Goal: Transaction & Acquisition: Subscribe to service/newsletter

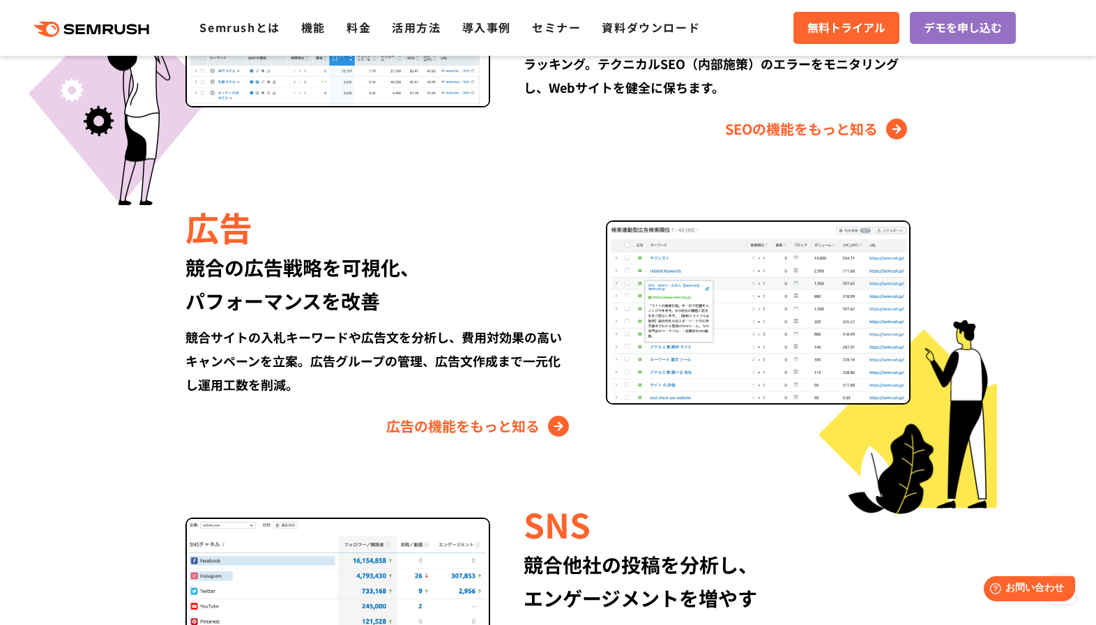
scroll to position [1604, 0]
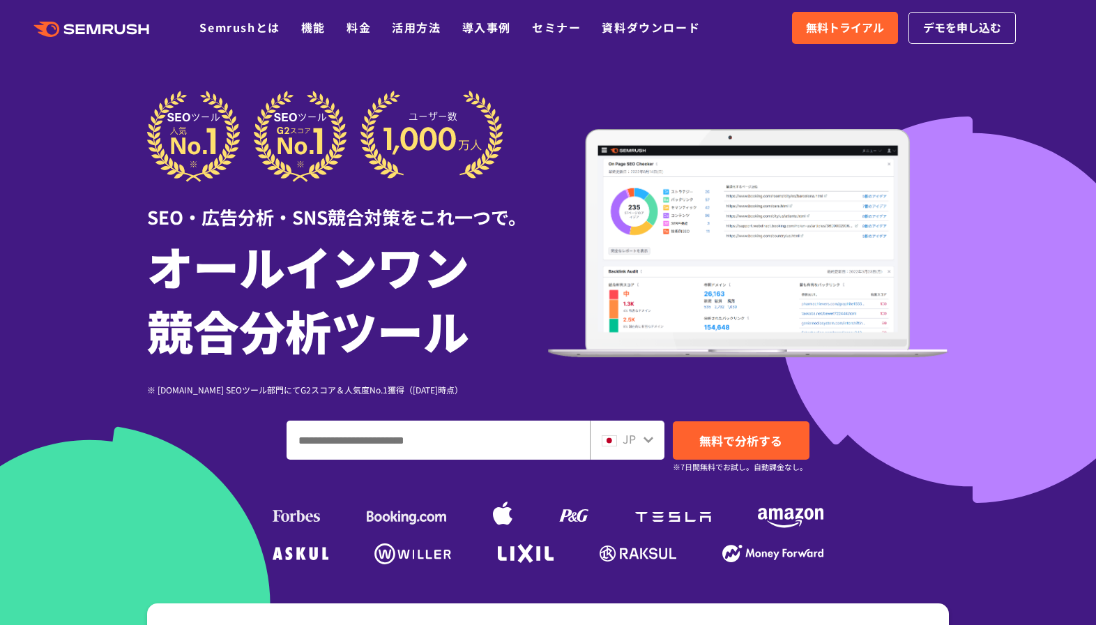
click at [425, 440] on input "ドメイン、キーワードまたはURLを入力してください" at bounding box center [438, 440] width 302 height 38
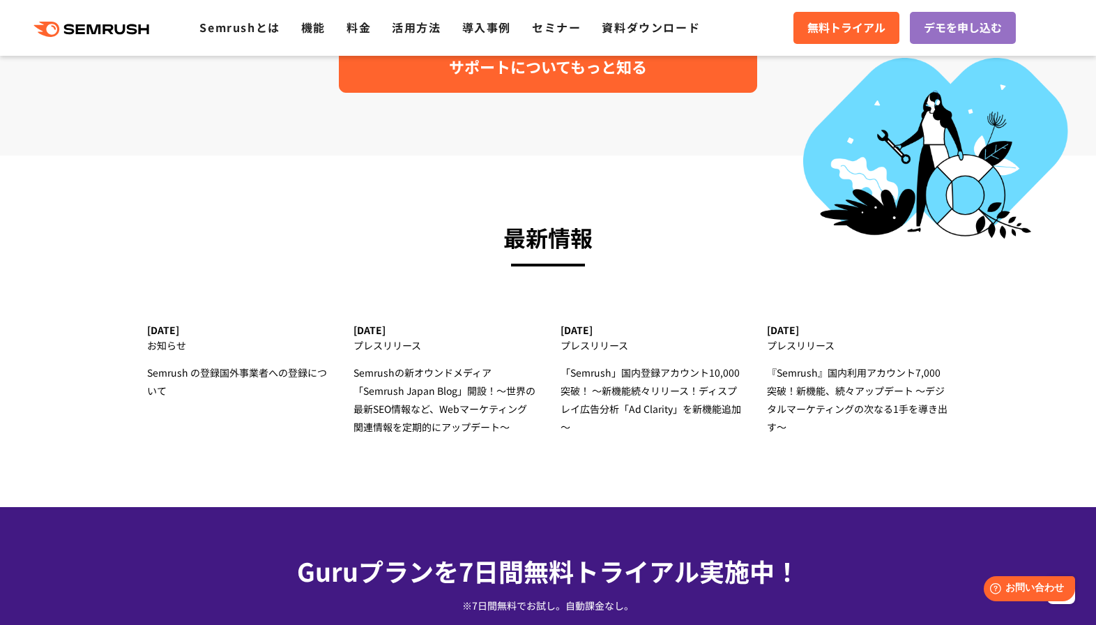
scroll to position [4254, 0]
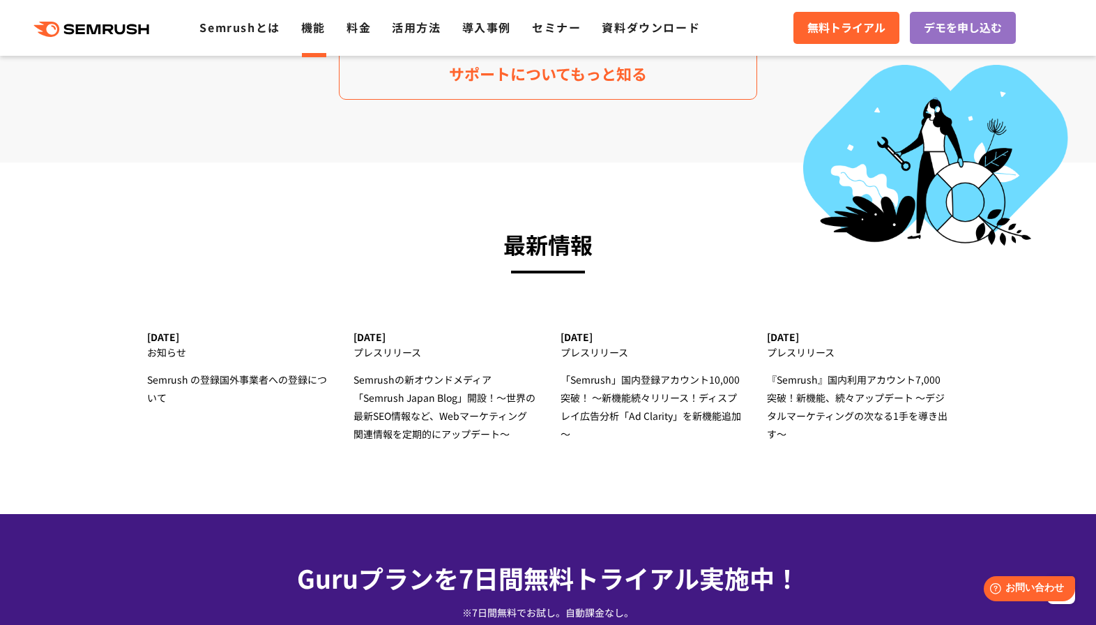
click at [319, 24] on link "機能" at bounding box center [313, 27] width 24 height 17
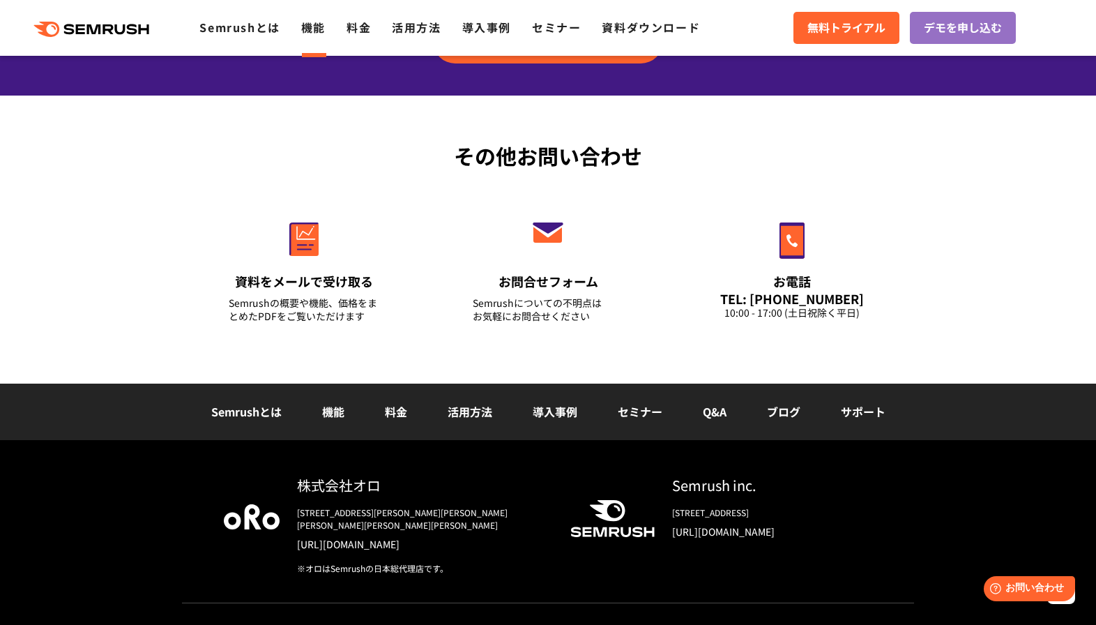
scroll to position [4739, 0]
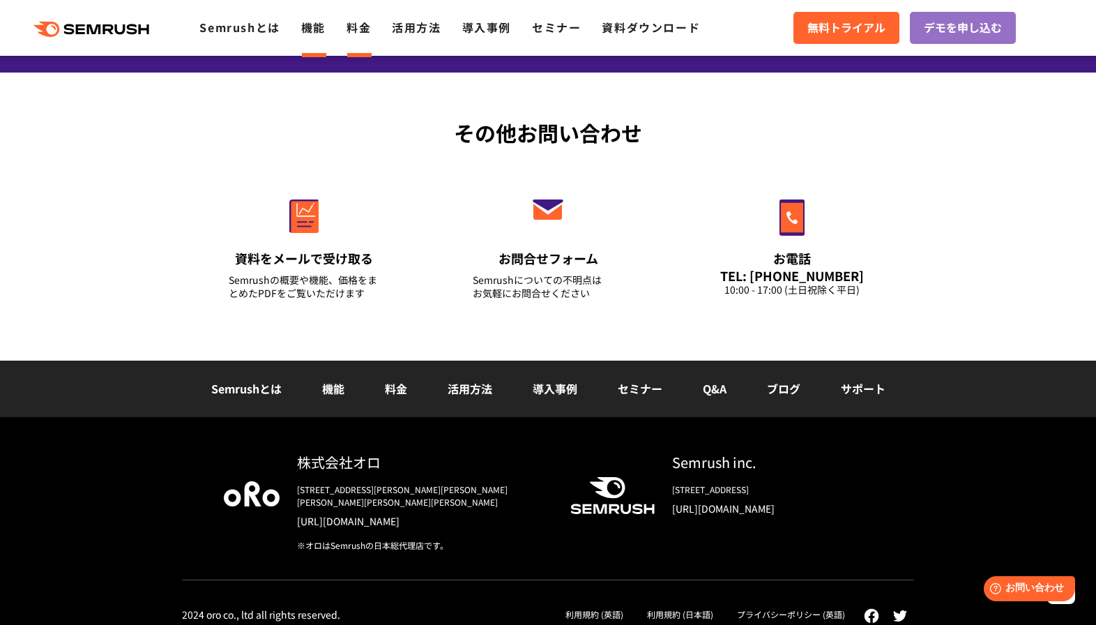
click at [365, 31] on link "料金" at bounding box center [359, 27] width 24 height 17
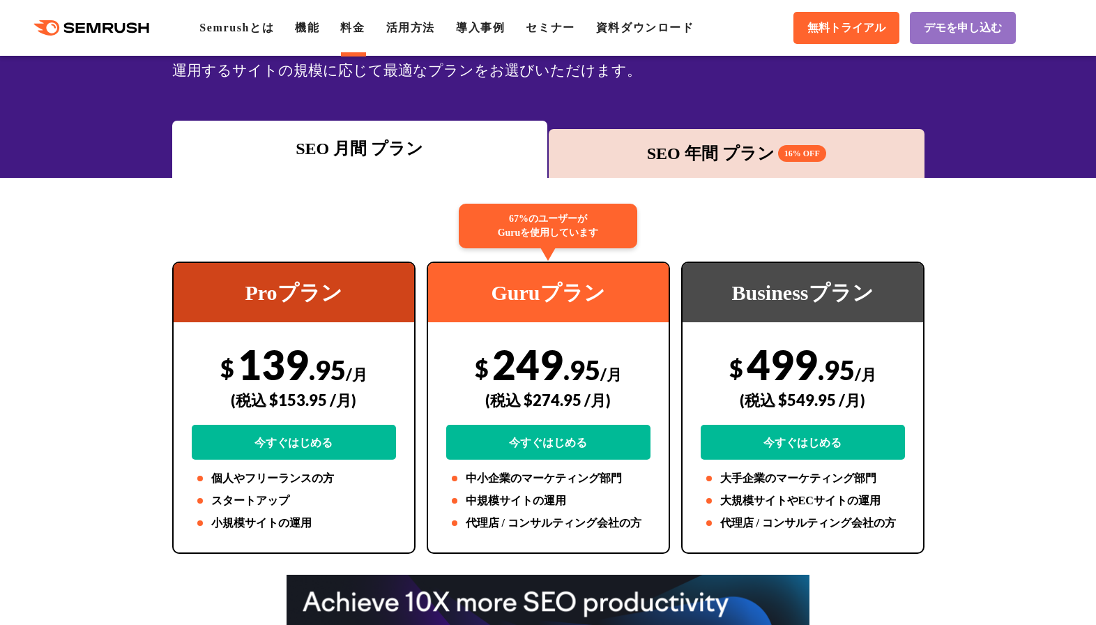
click at [720, 151] on div "SEO 年間 プラン 16% OFF" at bounding box center [737, 153] width 362 height 25
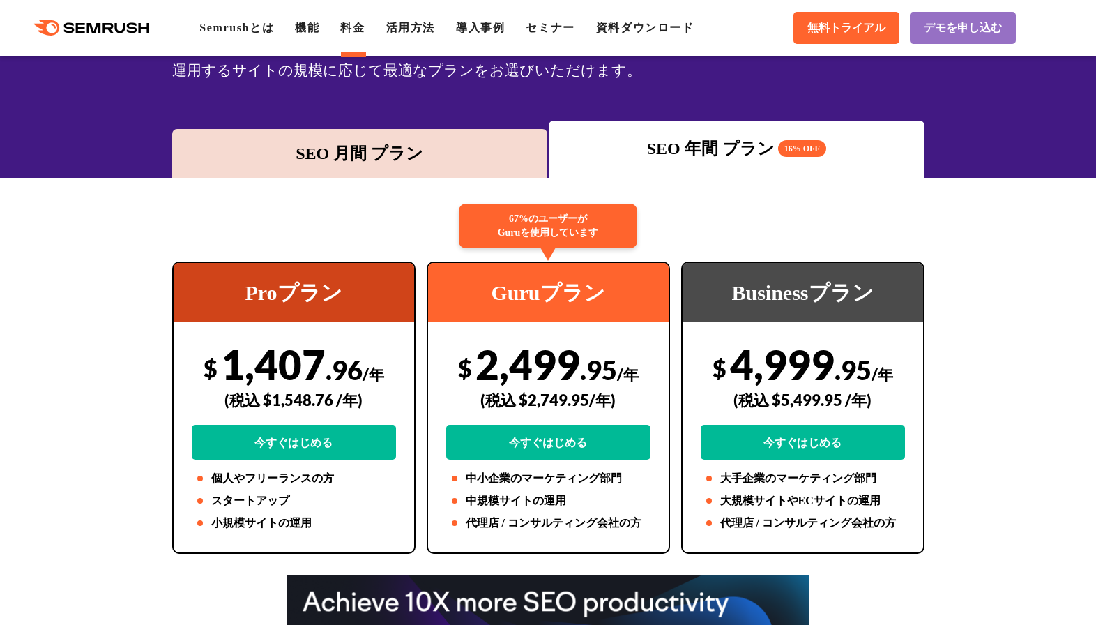
click at [466, 149] on div "SEO 月間 プラン" at bounding box center [360, 153] width 362 height 25
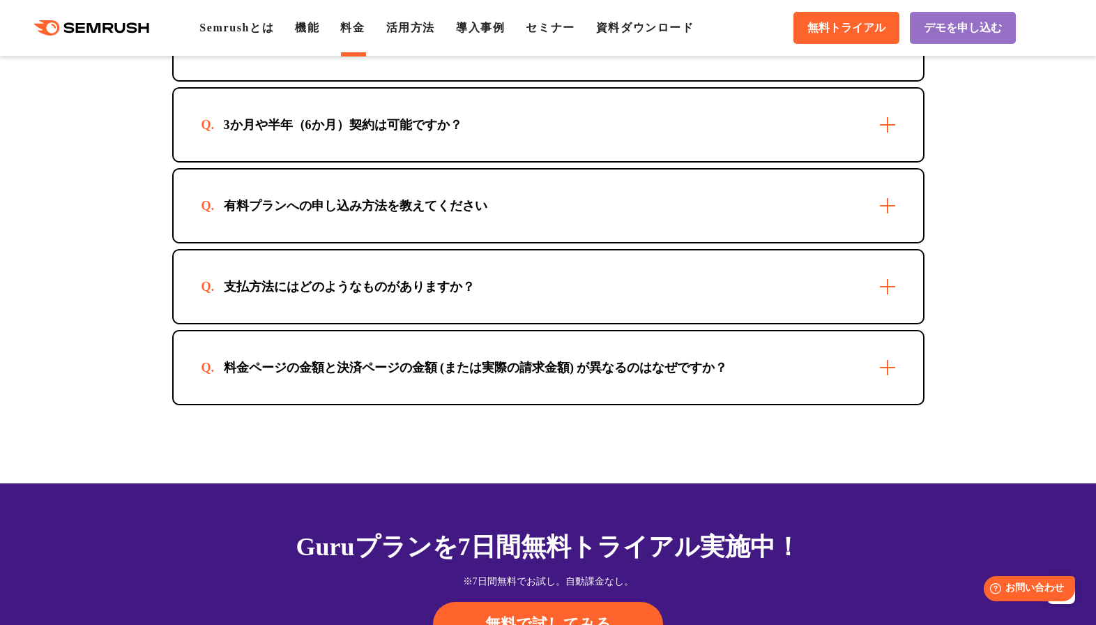
scroll to position [4114, 0]
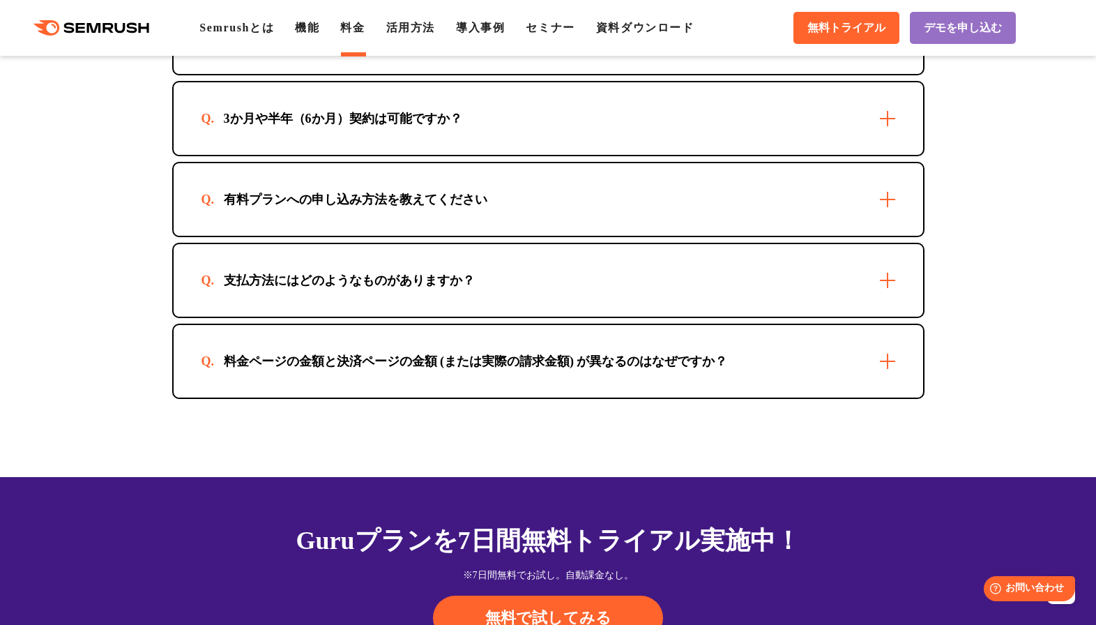
click at [895, 196] on div "有料プランへの申し込み方法を教えてください" at bounding box center [549, 199] width 750 height 73
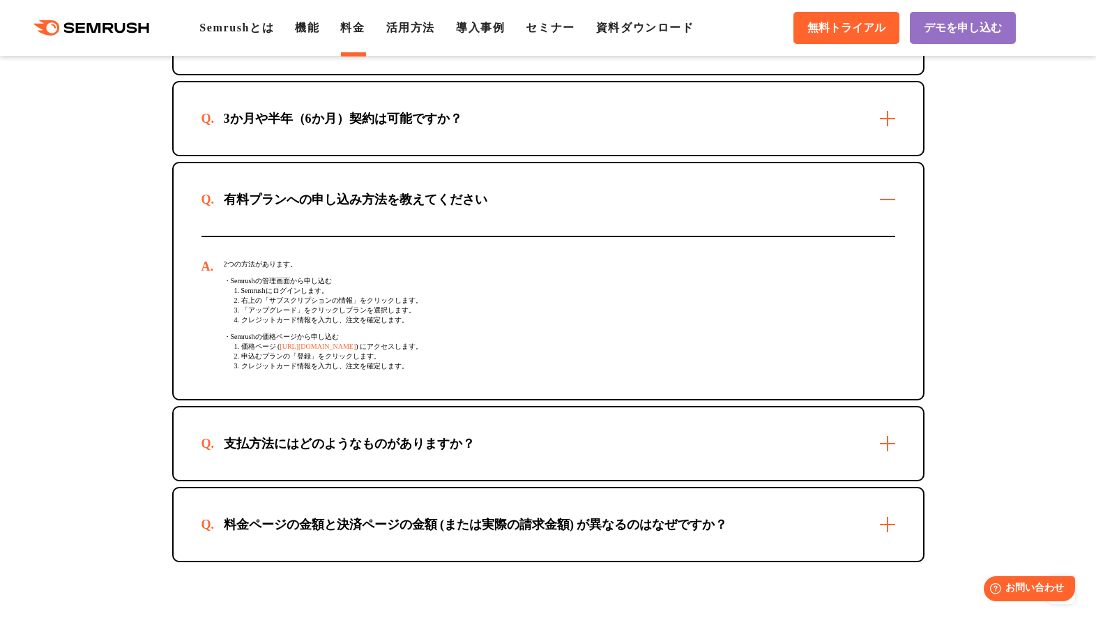
click at [809, 442] on div "支払方法にはどのようなものがありますか？" at bounding box center [549, 443] width 750 height 73
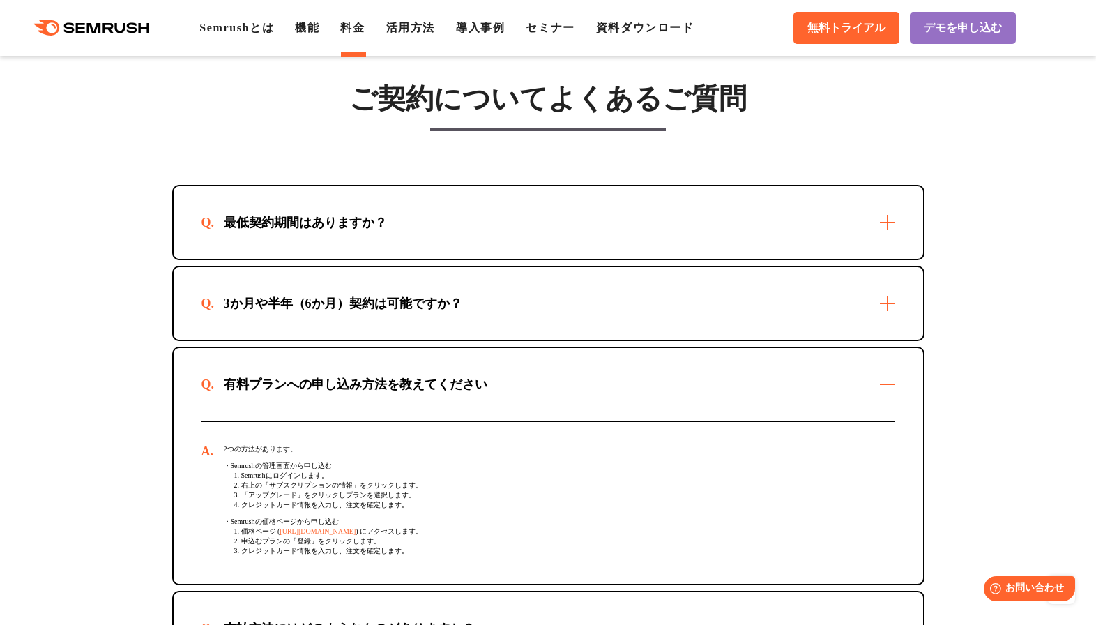
scroll to position [3905, 0]
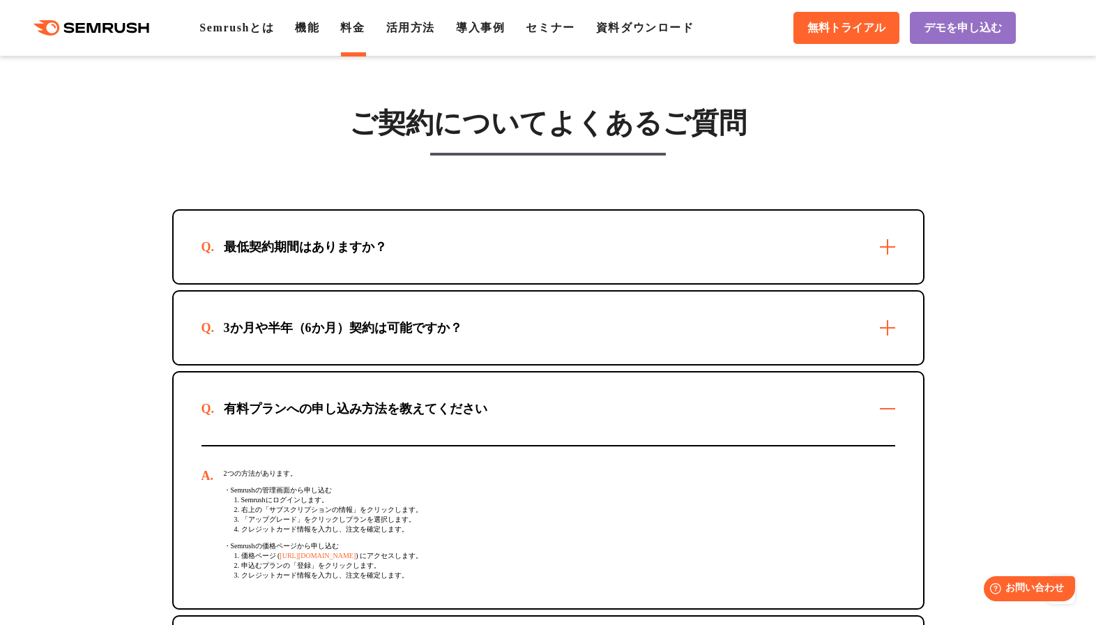
click at [804, 241] on div "最低契約期間はありますか？" at bounding box center [549, 247] width 750 height 73
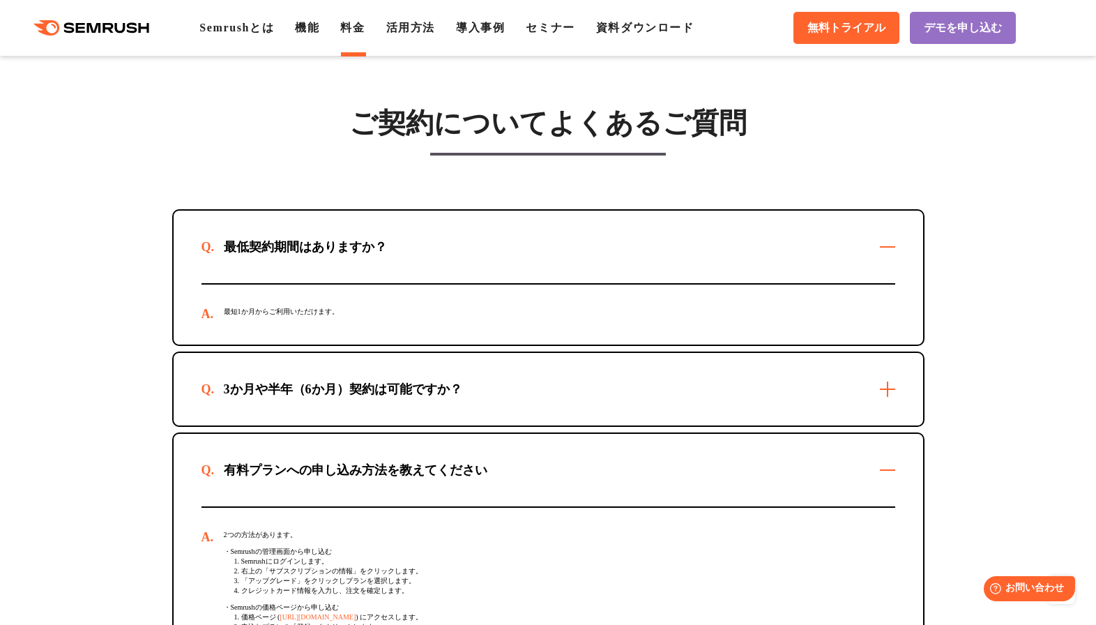
click at [755, 411] on div "3か月や半年（6か月）契約は可能ですか？" at bounding box center [549, 389] width 750 height 73
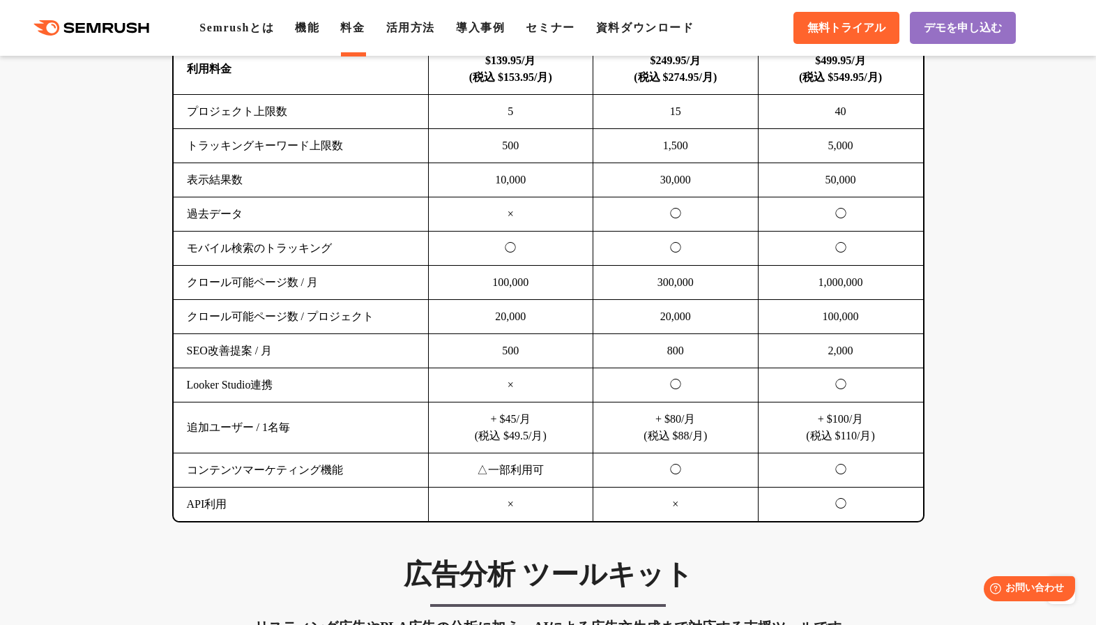
scroll to position [907, 0]
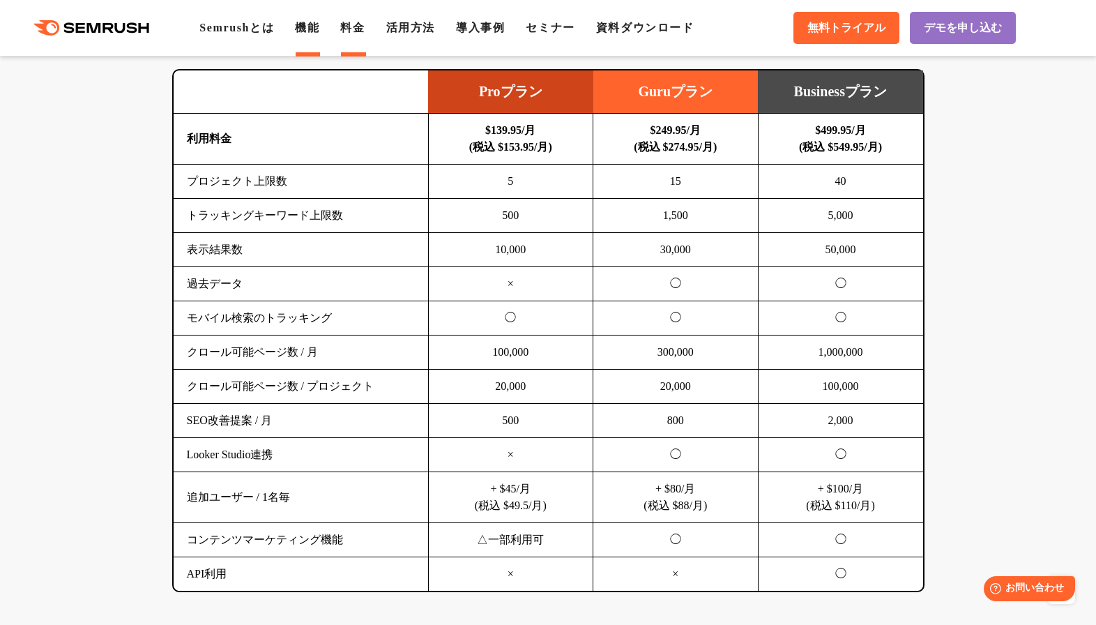
click at [319, 33] on link "機能" at bounding box center [307, 28] width 24 height 12
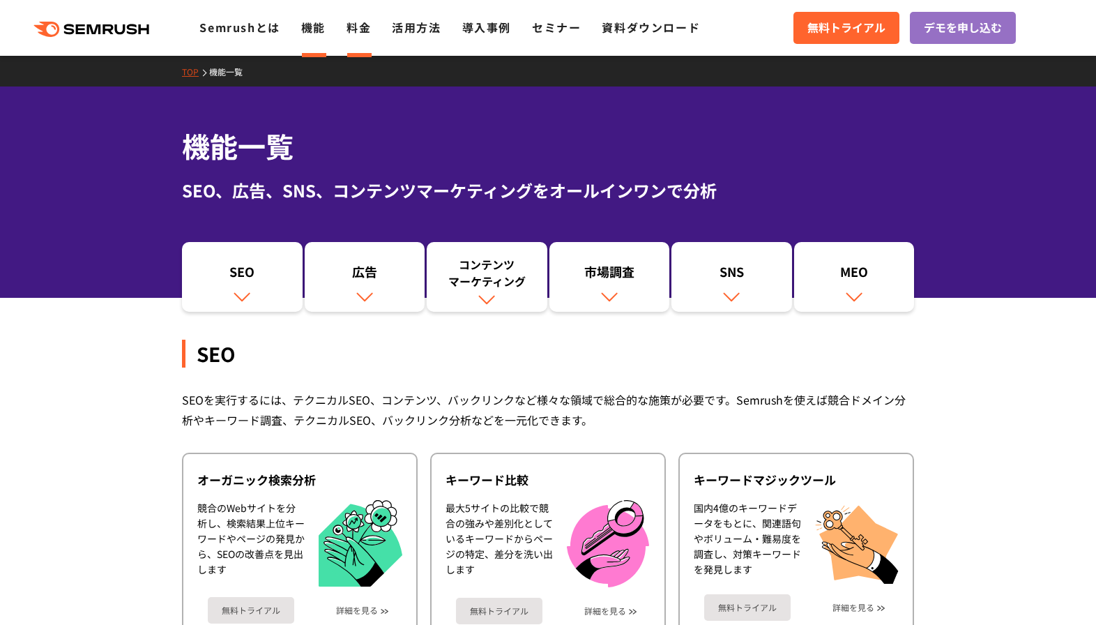
click at [354, 34] on link "料金" at bounding box center [359, 27] width 24 height 17
